Goal: Book appointment/travel/reservation

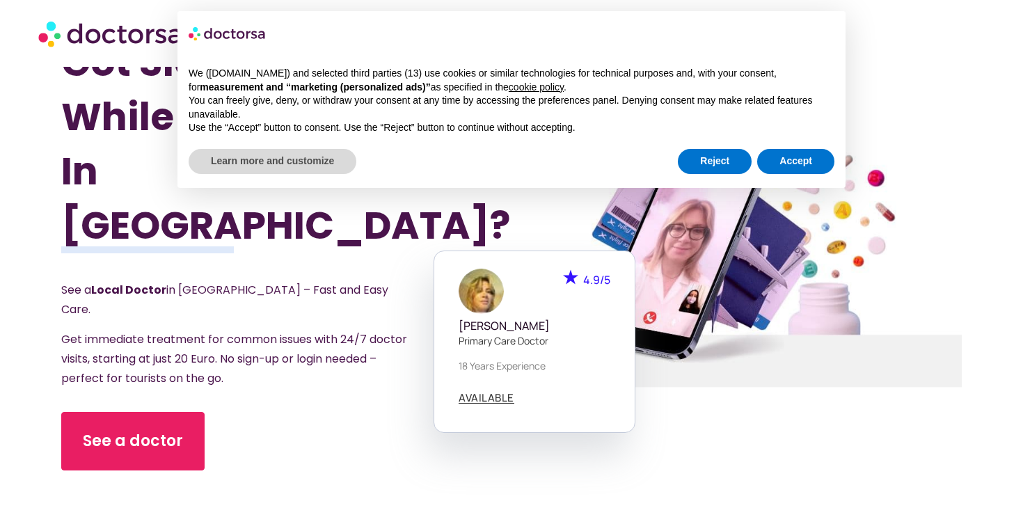
scroll to position [72, 0]
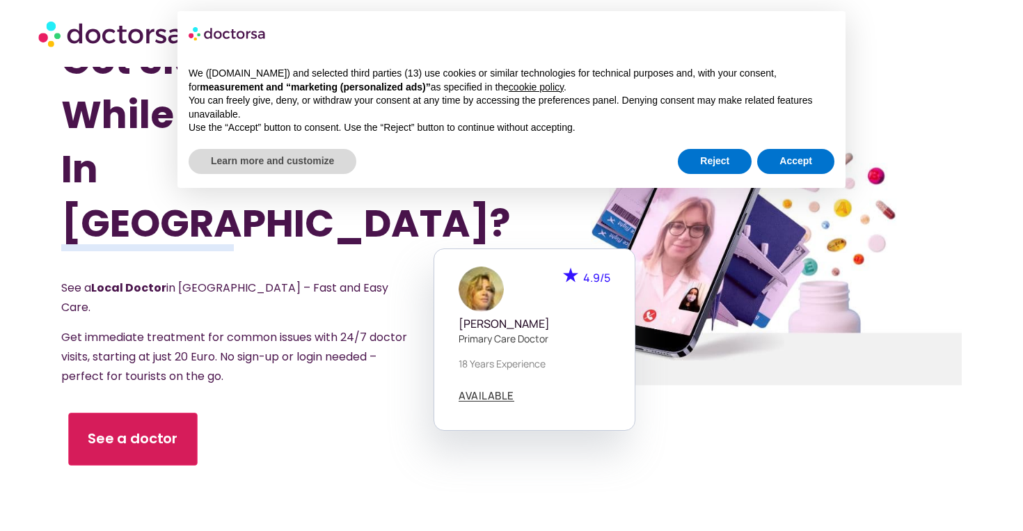
click at [124, 417] on link "See a doctor" at bounding box center [132, 438] width 129 height 53
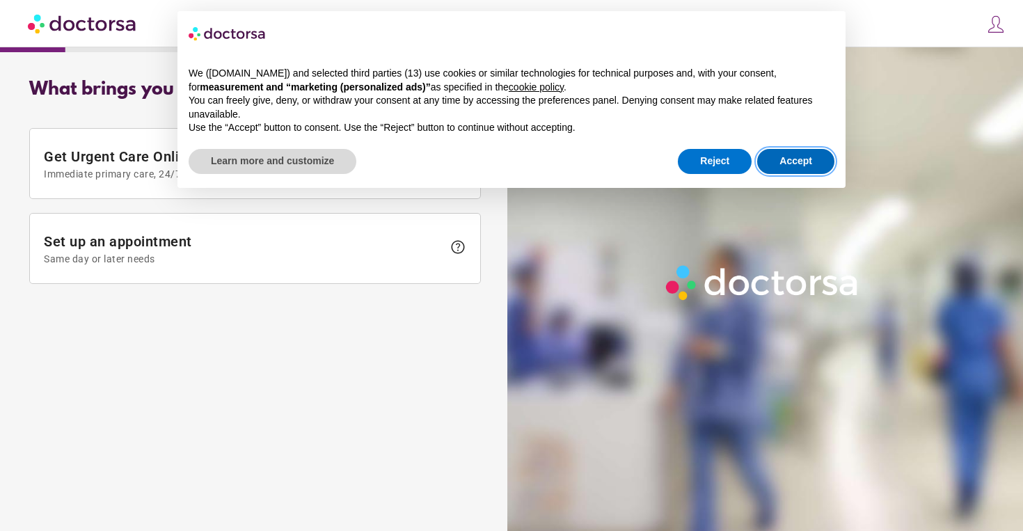
click at [782, 157] on button "Accept" at bounding box center [795, 161] width 77 height 25
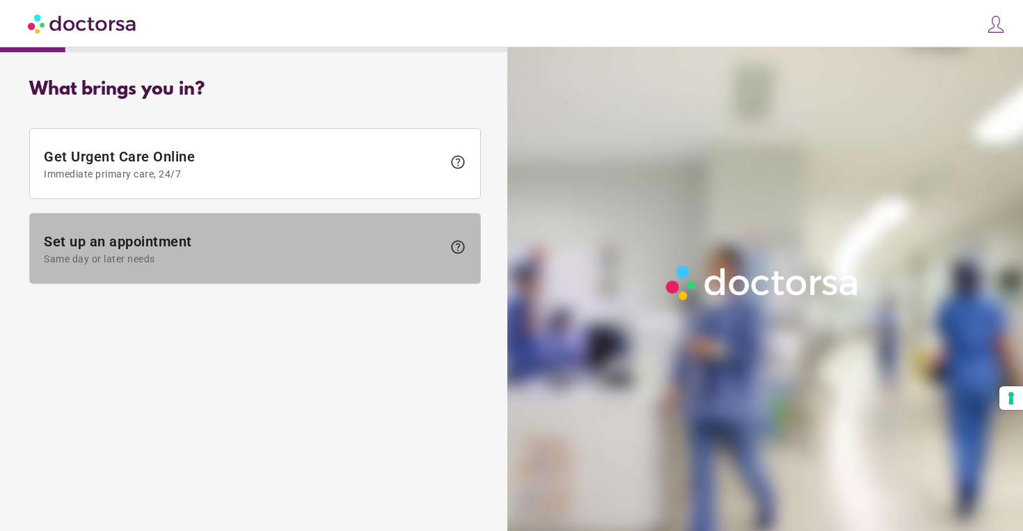
click at [141, 265] on span at bounding box center [255, 249] width 450 height 70
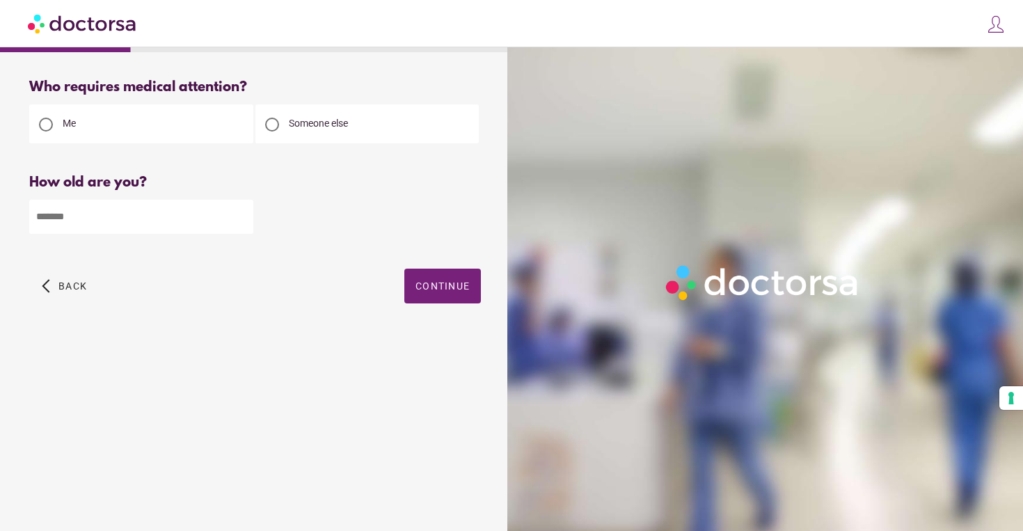
click at [167, 208] on input "number" at bounding box center [141, 217] width 224 height 34
type input "**"
click at [398, 303] on div "arrow_back_ios Back Continue" at bounding box center [254, 296] width 451 height 56
click at [428, 296] on span "button" at bounding box center [442, 285] width 77 height 35
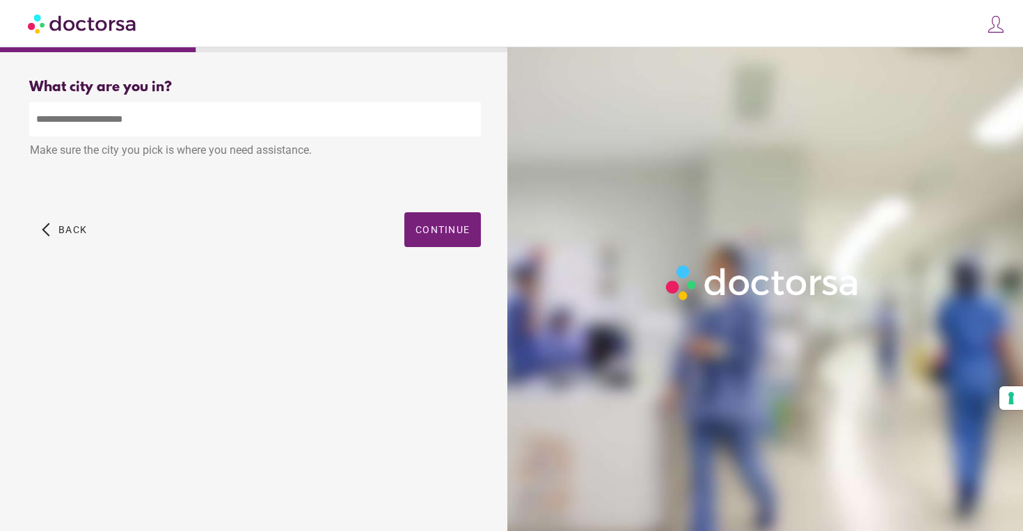
click at [241, 102] on input "text" at bounding box center [254, 119] width 451 height 34
type input "*"
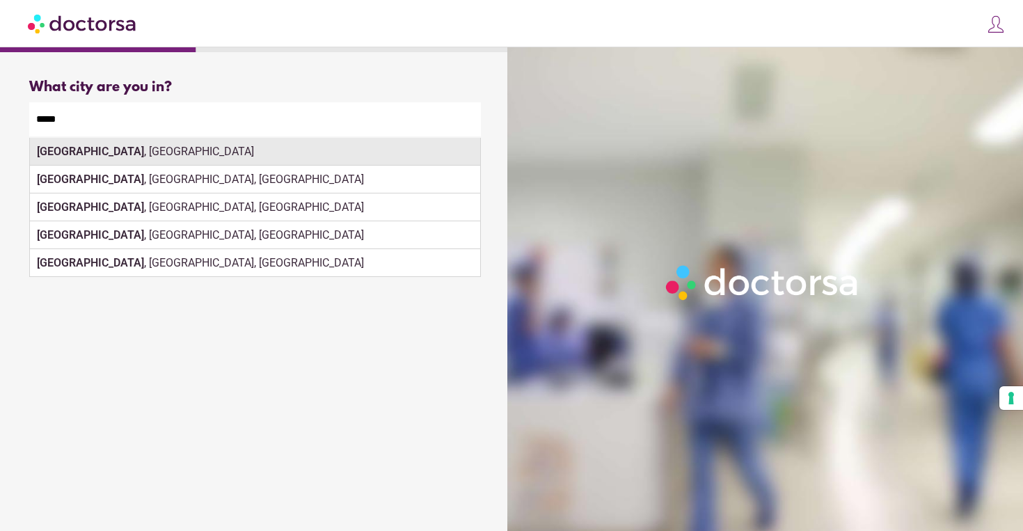
click at [339, 159] on div "Paris , France" at bounding box center [255, 152] width 450 height 28
type input "**********"
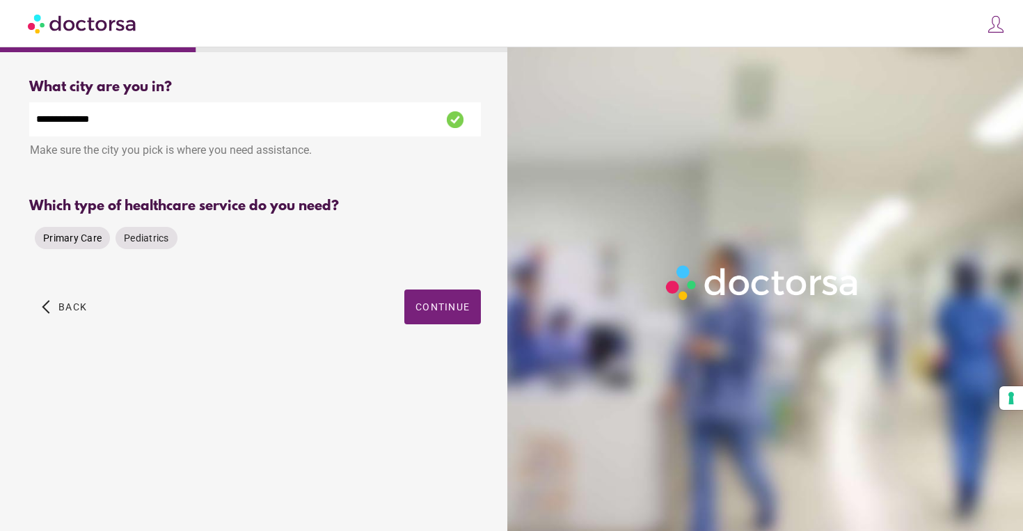
click at [86, 245] on span "Primary Care" at bounding box center [72, 238] width 58 height 14
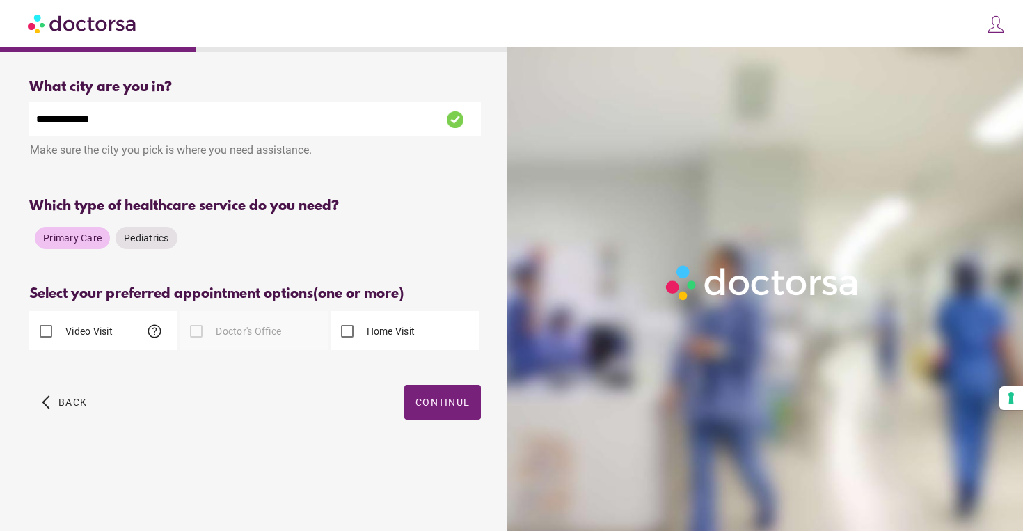
click at [63, 341] on div "Video Visit help" at bounding box center [70, 330] width 83 height 33
click at [449, 395] on span "button" at bounding box center [442, 402] width 77 height 35
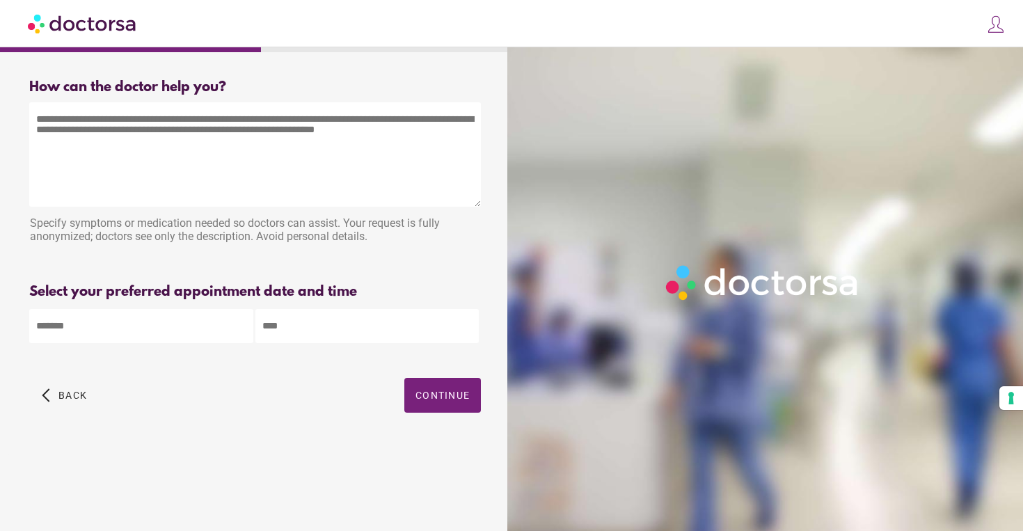
click at [426, 161] on textarea at bounding box center [254, 154] width 451 height 104
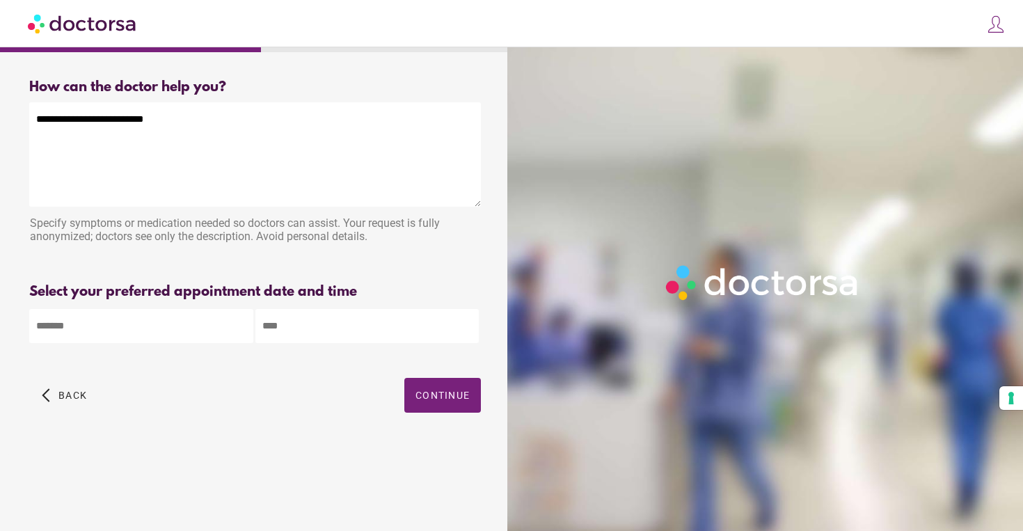
type textarea "**********"
